Goal: Task Accomplishment & Management: Manage account settings

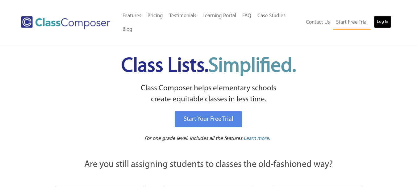
drag, startPoint x: 380, startPoint y: 21, endPoint x: 376, endPoint y: 21, distance: 4.0
click at [380, 21] on link "Log In" at bounding box center [383, 22] width 18 height 12
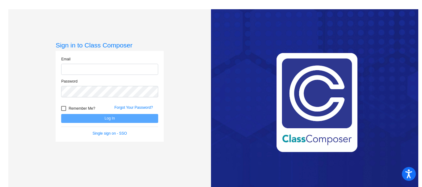
type input "[PERSON_NAME][EMAIL_ADDRESS][PERSON_NAME][DOMAIN_NAME]"
click at [94, 124] on form "Email [PERSON_NAME][EMAIL_ADDRESS][PERSON_NAME][DOMAIN_NAME] Password Remember …" at bounding box center [109, 96] width 97 height 80
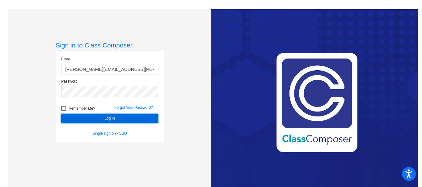
click at [94, 121] on button "Log In" at bounding box center [109, 118] width 97 height 9
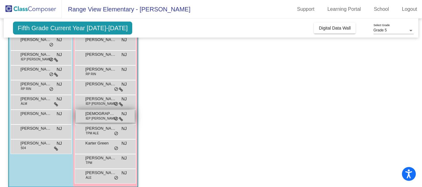
scroll to position [114, 0]
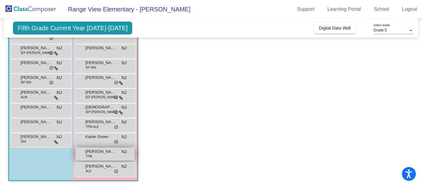
click at [94, 155] on span "[PERSON_NAME]" at bounding box center [100, 152] width 31 height 6
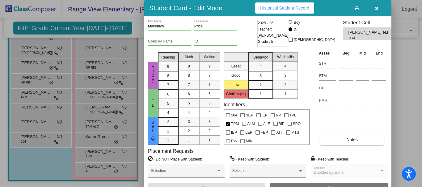
click at [375, 8] on icon "button" at bounding box center [376, 8] width 3 height 4
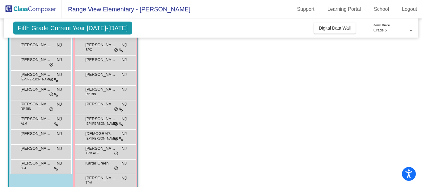
scroll to position [52, 0]
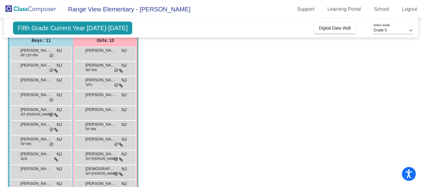
click at [102, 30] on span "Fifth Grade Current Year [DATE]-[DATE]" at bounding box center [72, 28] width 119 height 13
click at [373, 28] on span "Grade 5" at bounding box center [379, 30] width 13 height 4
click at [378, 34] on span "Grade 5" at bounding box center [393, 30] width 40 height 11
click at [379, 29] on span "Grade 5" at bounding box center [379, 30] width 13 height 4
click at [379, 29] on span "Grade 5" at bounding box center [393, 30] width 40 height 11
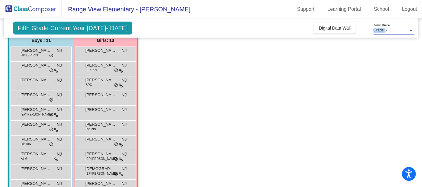
click at [379, 29] on span "Grade 5" at bounding box center [379, 30] width 13 height 4
click at [348, 44] on div at bounding box center [211, 93] width 422 height 187
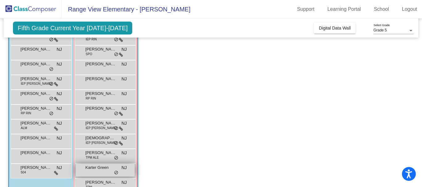
scroll to position [114, 0]
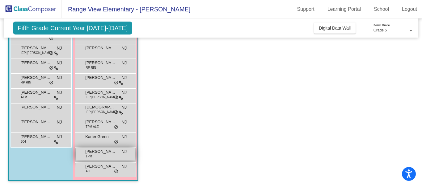
click at [93, 156] on div "Makenlyn Price TPM NJ lock do_not_disturb_alt" at bounding box center [105, 154] width 59 height 13
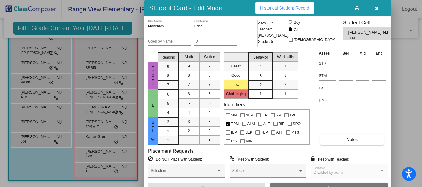
click at [377, 10] on icon "button" at bounding box center [376, 8] width 3 height 4
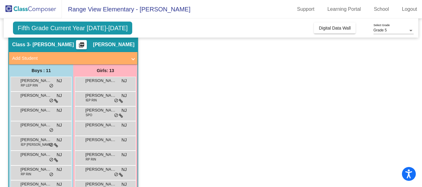
scroll to position [21, 0]
